Goal: Transaction & Acquisition: Obtain resource

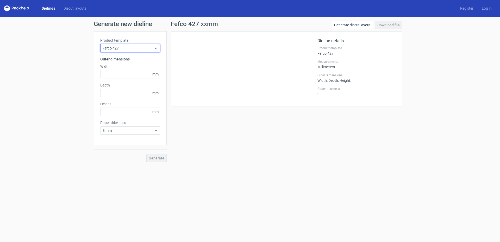
click at [122, 49] on span "Fefco 427" at bounding box center [128, 48] width 51 height 5
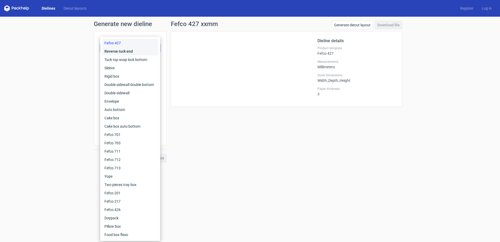
click at [122, 49] on div "Reverse tuck end" at bounding box center [130, 51] width 56 height 8
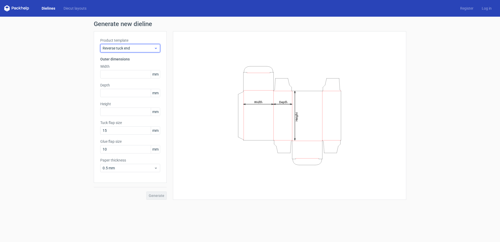
click at [118, 46] on span "Reverse tuck end" at bounding box center [128, 48] width 51 height 5
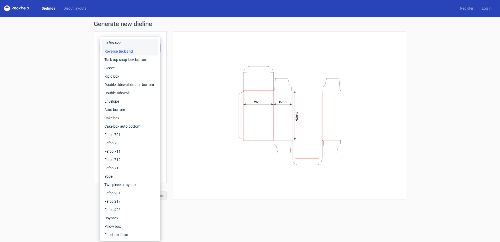
click at [120, 41] on div "Fefco 427" at bounding box center [130, 43] width 56 height 8
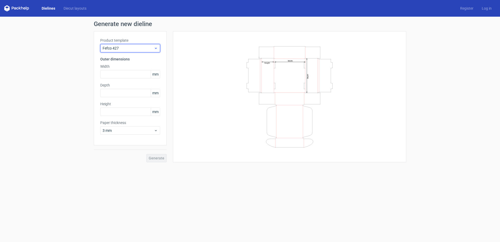
click at [131, 49] on span "Fefco 427" at bounding box center [128, 48] width 51 height 5
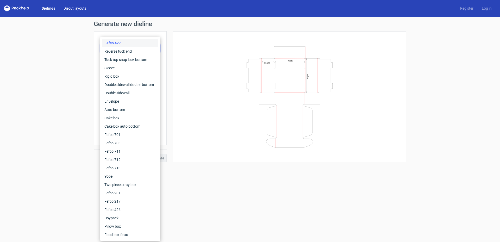
click at [79, 9] on link "Diecut layouts" at bounding box center [74, 8] width 31 height 5
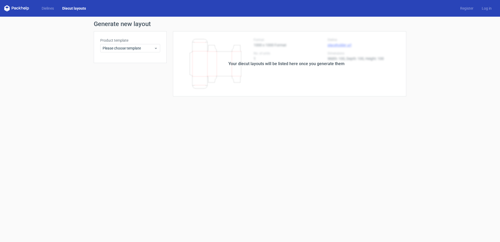
click at [268, 64] on div "Your diecut layouts will be listed here once you generate them" at bounding box center [286, 64] width 116 height 6
click at [131, 46] on span "Please choose template" at bounding box center [128, 48] width 51 height 5
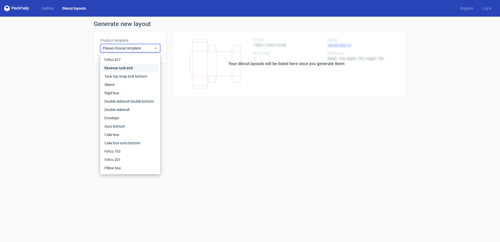
click at [133, 67] on div "Reverse tuck end" at bounding box center [130, 68] width 56 height 8
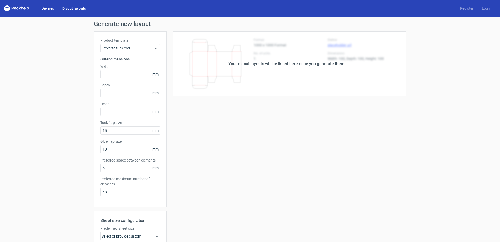
click at [52, 7] on link "Dielines" at bounding box center [47, 8] width 21 height 5
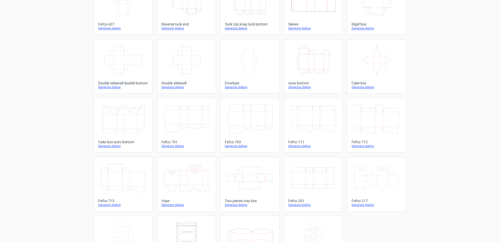
scroll to position [52, 0]
click at [375, 189] on icon at bounding box center [377, 176] width 46 height 29
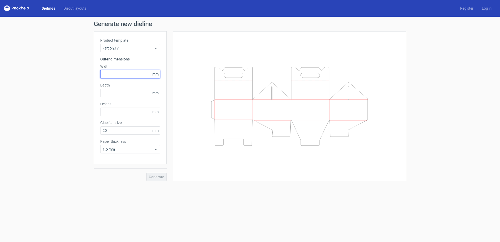
click at [122, 75] on input "text" at bounding box center [130, 74] width 60 height 8
click at [76, 135] on div "Generate new dieline Product template Fefco 217 Outer dimensions Width mm Depth…" at bounding box center [250, 101] width 500 height 168
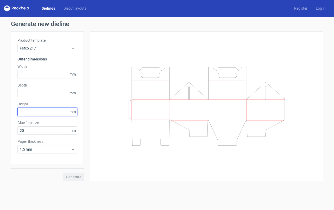
click at [40, 110] on input "text" at bounding box center [47, 112] width 60 height 8
type input "70"
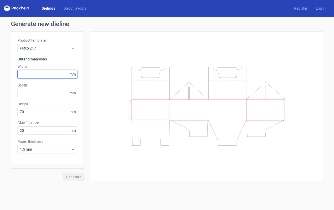
click at [33, 73] on input "text" at bounding box center [47, 74] width 60 height 8
type input "260"
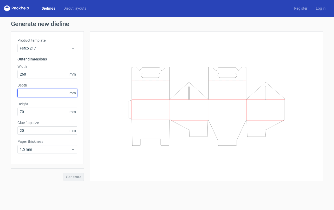
click at [34, 96] on input "text" at bounding box center [47, 93] width 60 height 8
type input "80"
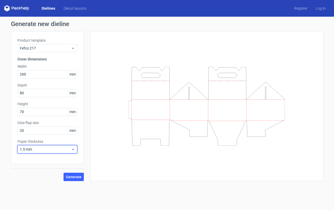
click at [43, 149] on span "1.5 mm" at bounding box center [45, 149] width 51 height 5
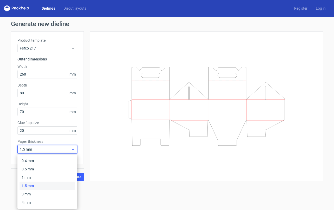
click at [43, 149] on span "1.5 mm" at bounding box center [45, 149] width 51 height 5
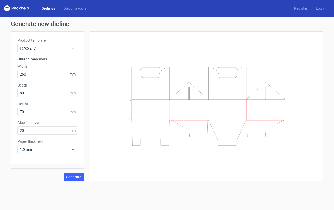
click at [173, 13] on div "Dielines Diecut layouts Register Log in" at bounding box center [167, 8] width 334 height 17
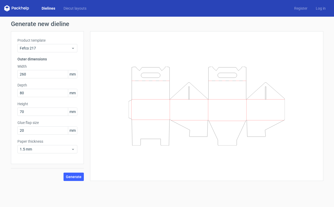
drag, startPoint x: 114, startPoint y: 36, endPoint x: 111, endPoint y: 42, distance: 5.9
click at [111, 42] on div at bounding box center [206, 106] width 233 height 150
click at [40, 46] on span "Fefco 217" at bounding box center [45, 48] width 51 height 5
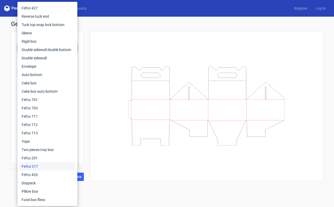
click at [102, 160] on div at bounding box center [207, 106] width 220 height 137
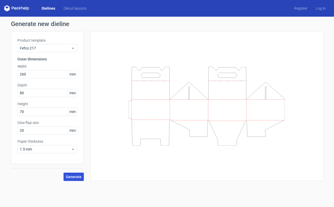
click at [77, 174] on button "Generate" at bounding box center [74, 177] width 20 height 8
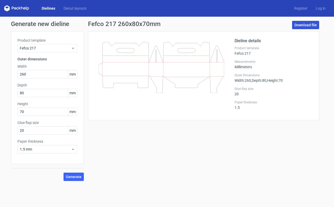
click at [312, 25] on link "Download file" at bounding box center [305, 25] width 27 height 8
drag, startPoint x: 134, startPoint y: 2, endPoint x: 326, endPoint y: 81, distance: 208.3
click at [326, 81] on div "Generate new dieline Product template Fefco 217 Outer dimensions Width 260 mm D…" at bounding box center [167, 101] width 334 height 168
drag, startPoint x: 274, startPoint y: 1, endPoint x: 292, endPoint y: 189, distance: 189.5
click at [292, 189] on form "Generate new dieline Product template Fefco 217 Outer dimensions Width 260 mm D…" at bounding box center [167, 112] width 334 height 190
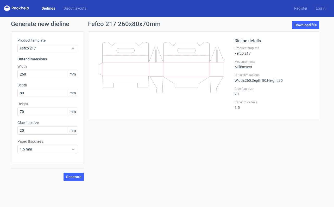
click at [21, 7] on icon at bounding box center [16, 8] width 25 height 6
click at [18, 7] on icon at bounding box center [16, 8] width 25 height 6
click at [36, 50] on span "Fefco 217" at bounding box center [45, 48] width 51 height 5
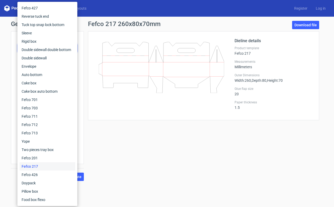
click at [6, 25] on div "Generate new dieline Product template Fefco 217 Outer dimensions Width 260 mm D…" at bounding box center [167, 101] width 334 height 168
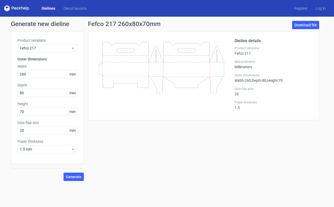
click at [46, 7] on link "Dielines" at bounding box center [48, 8] width 22 height 5
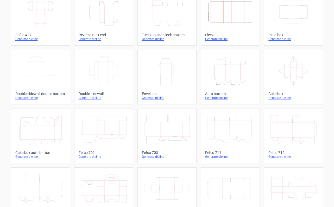
scroll to position [14, 0]
